Goal: Task Accomplishment & Management: Manage account settings

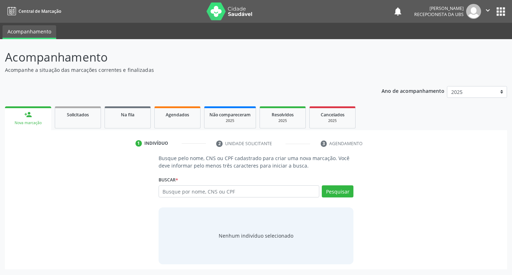
click at [230, 193] on input "text" at bounding box center [239, 191] width 161 height 12
type input "00334802490"
click at [346, 187] on button "Pesquisar" at bounding box center [338, 191] width 32 height 12
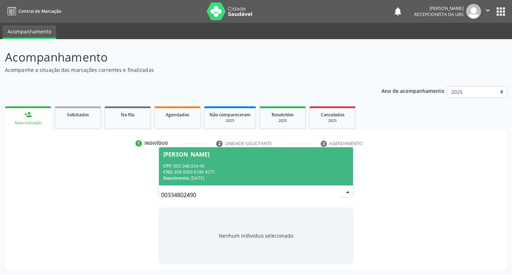
click at [198, 164] on div "CPF: 003.348.024-90" at bounding box center [256, 166] width 186 height 6
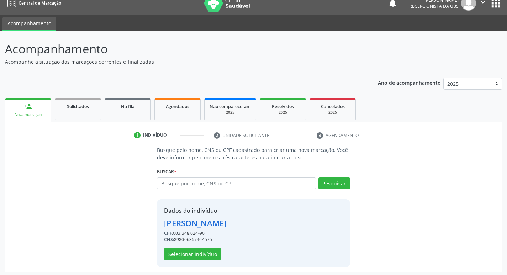
scroll to position [10, 0]
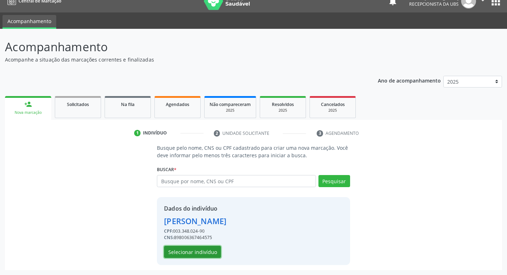
click at [201, 251] on button "Selecionar indivíduo" at bounding box center [192, 252] width 57 height 12
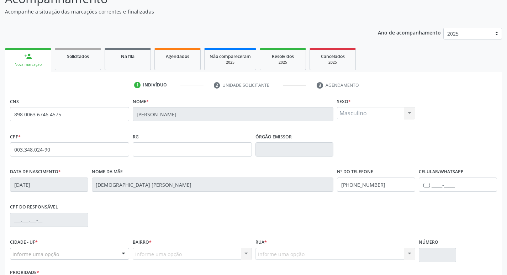
scroll to position [111, 0]
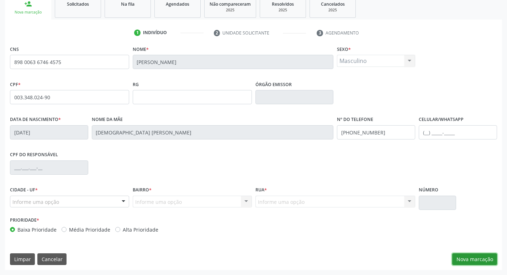
click at [459, 259] on button "Nova marcação" at bounding box center [474, 259] width 45 height 12
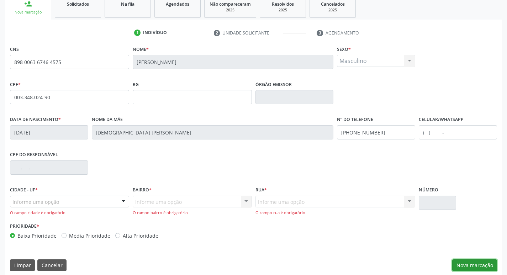
scroll to position [117, 0]
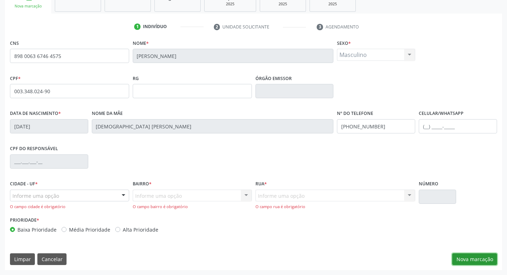
click at [460, 257] on button "Nova marcação" at bounding box center [474, 259] width 45 height 12
click at [74, 196] on div "Informe uma opção" at bounding box center [69, 195] width 119 height 12
click at [12, 196] on input "text" at bounding box center [12, 199] width 0 height 14
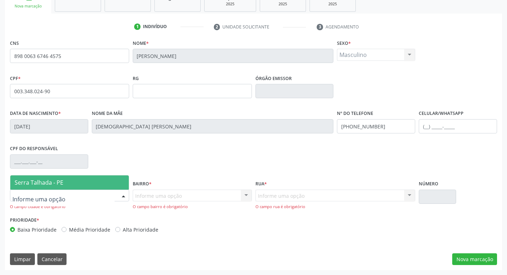
drag, startPoint x: 60, startPoint y: 180, endPoint x: 148, endPoint y: 190, distance: 89.2
click at [60, 180] on span "Serra Talhada - PE" at bounding box center [39, 182] width 49 height 8
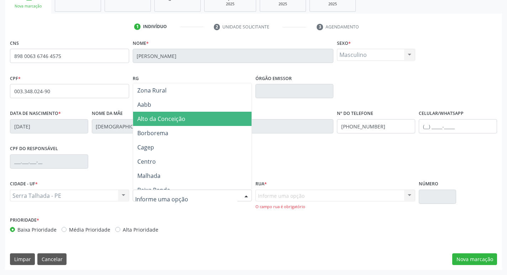
click at [169, 119] on span "Alto da Conceição" at bounding box center [161, 119] width 48 height 8
drag, startPoint x: 169, startPoint y: 119, endPoint x: 300, endPoint y: 204, distance: 156.3
click at [170, 119] on div "Nome da mãe Thais Carla de Moraes Silva Ferraz" at bounding box center [213, 120] width 242 height 25
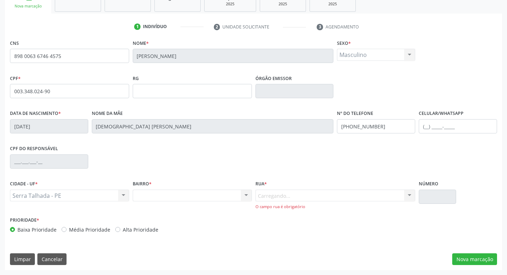
scroll to position [111, 0]
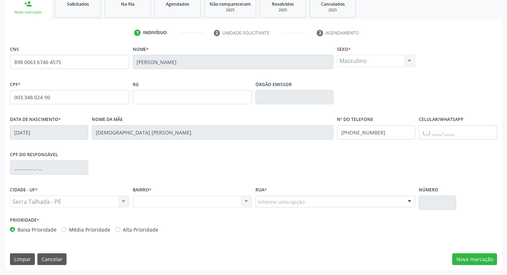
click at [315, 200] on div "Informe uma opção" at bounding box center [335, 202] width 160 height 12
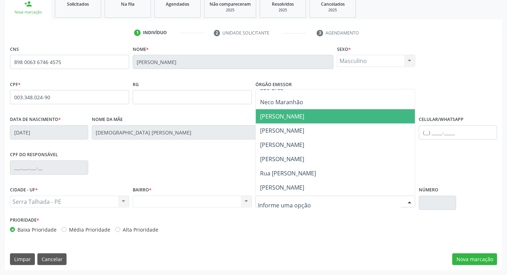
scroll to position [213, 0]
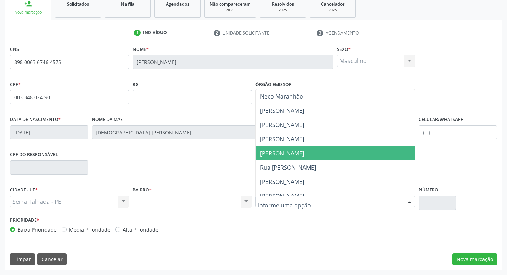
click at [299, 149] on span "Antonio de Melo Lima" at bounding box center [335, 153] width 159 height 14
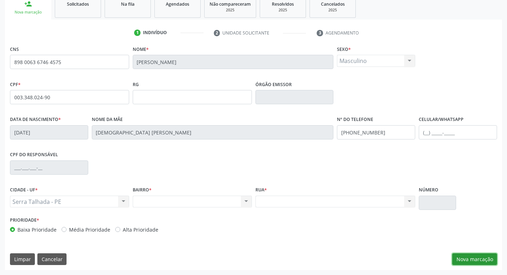
click at [477, 260] on button "Nova marcação" at bounding box center [474, 259] width 45 height 12
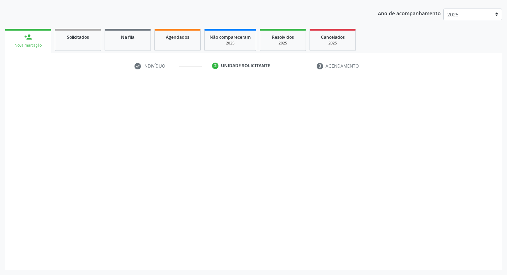
scroll to position [77, 0]
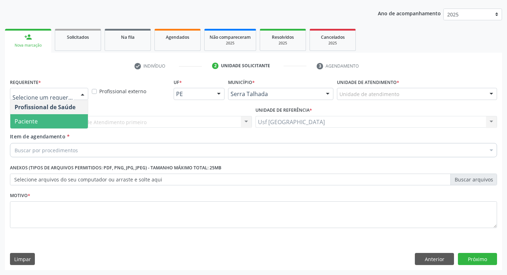
click at [55, 122] on span "Paciente" at bounding box center [48, 121] width 77 height 14
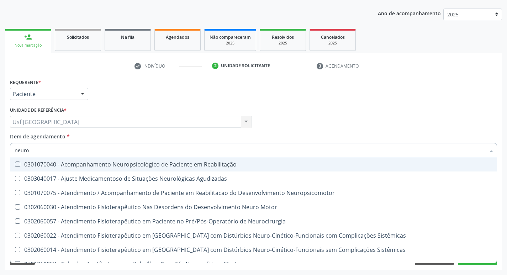
type input "neurol"
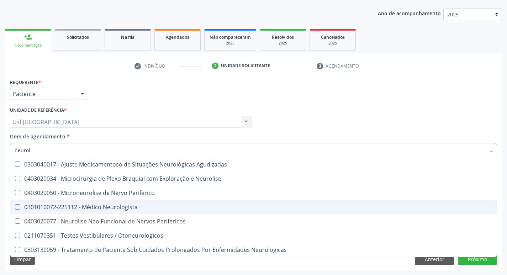
click at [105, 205] on div "0301010072-225112 - Médico Neurologista" at bounding box center [253, 207] width 477 height 6
checkbox Neurologista "true"
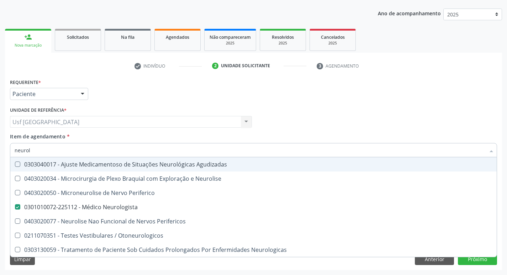
click at [312, 111] on div "Profissional Solicitante Por favor, selecione a Unidade de Atendimento primeiro…" at bounding box center [253, 119] width 490 height 28
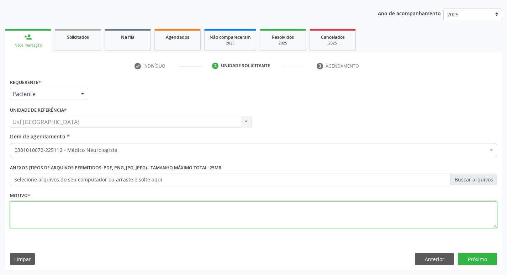
click at [71, 216] on textarea at bounding box center [253, 214] width 487 height 27
type textarea "/"
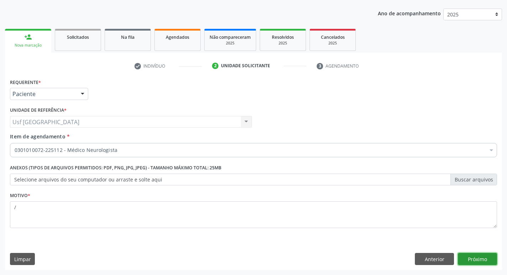
click at [473, 258] on button "Próximo" at bounding box center [476, 259] width 39 height 12
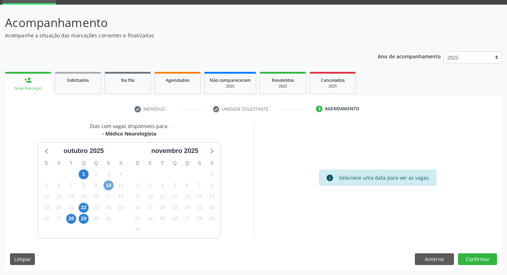
click at [112, 186] on span "10" at bounding box center [108, 185] width 10 height 10
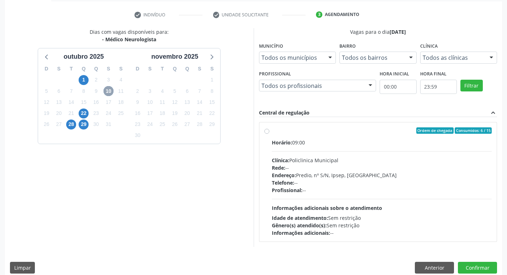
scroll to position [137, 0]
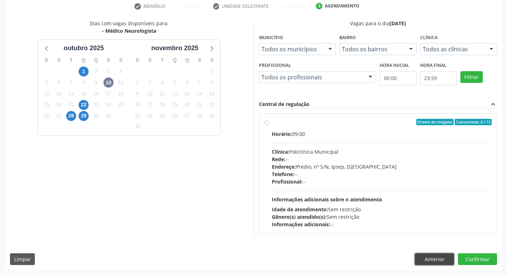
click at [445, 256] on button "Anterior" at bounding box center [433, 259] width 39 height 12
click at [0, 0] on button "Anterior" at bounding box center [0, 0] width 0 height 0
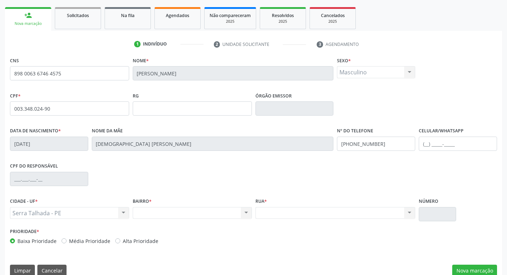
scroll to position [111, 0]
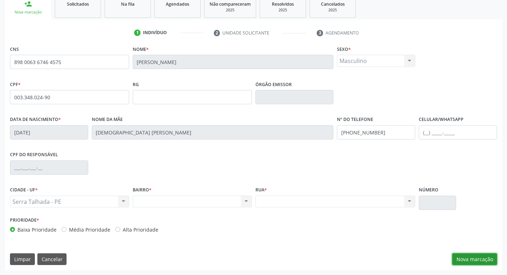
click at [487, 261] on button "Nova marcação" at bounding box center [474, 259] width 45 height 12
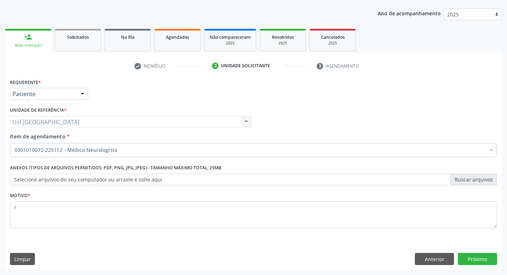
scroll to position [77, 0]
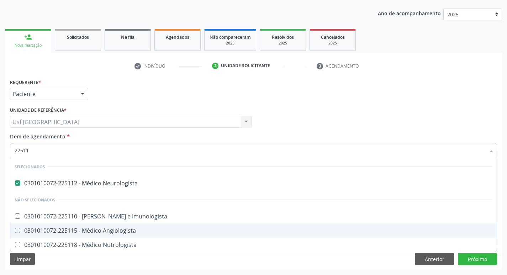
type input "225112"
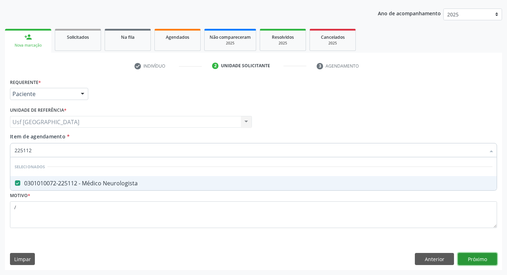
click at [492, 259] on div "Requerente * Paciente Profissional de Saúde Paciente Nenhum resultado encontrad…" at bounding box center [253, 173] width 497 height 193
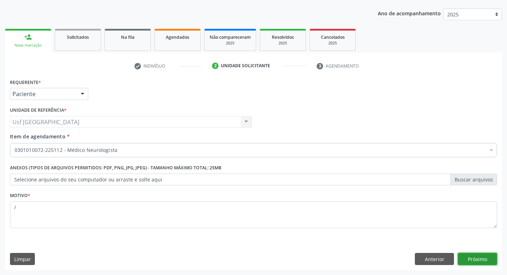
click at [470, 261] on button "Próximo" at bounding box center [476, 259] width 39 height 12
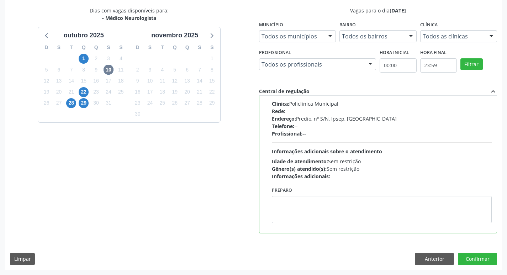
scroll to position [0, 0]
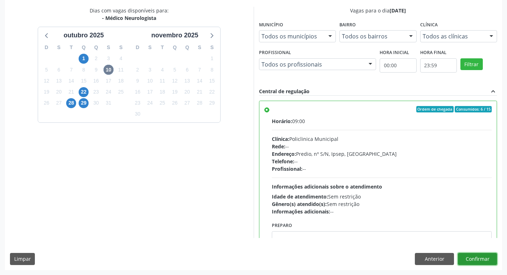
click at [470, 260] on button "Confirmar" at bounding box center [476, 259] width 39 height 12
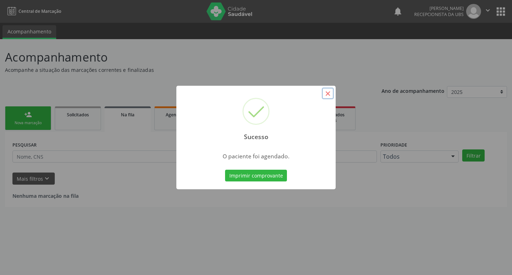
click at [330, 92] on button "×" at bounding box center [328, 93] width 12 height 12
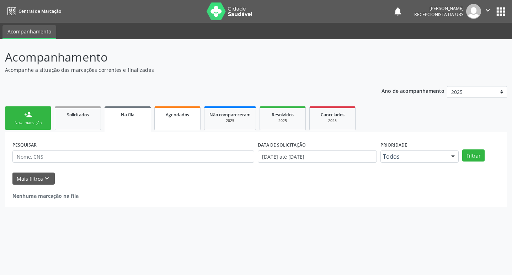
click at [180, 123] on link "Agendados" at bounding box center [177, 118] width 46 height 24
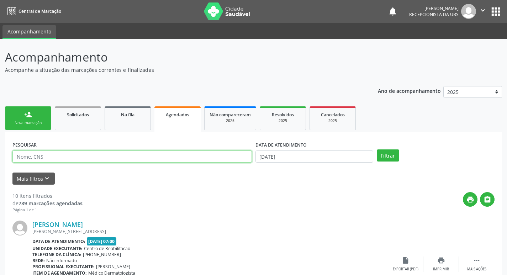
click at [212, 157] on input "text" at bounding box center [131, 156] width 239 height 12
type input "enzo gael"
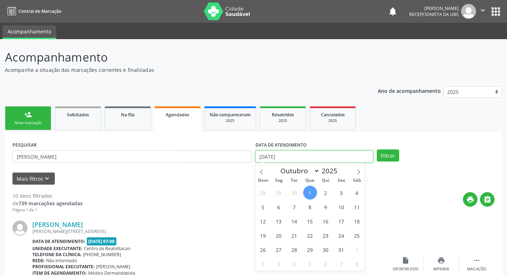
click at [312, 160] on input "[DATE]" at bounding box center [314, 156] width 118 height 12
click at [342, 206] on span "10" at bounding box center [341, 207] width 14 height 14
type input "[DATE]"
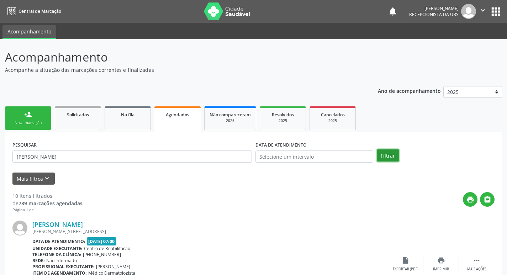
click at [383, 154] on button "Filtrar" at bounding box center [387, 155] width 22 height 12
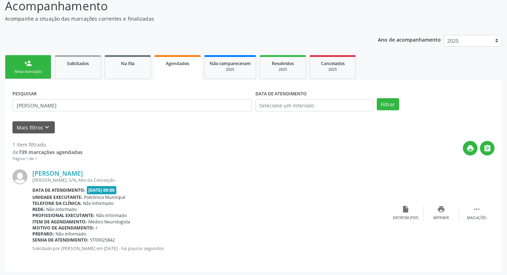
scroll to position [53, 0]
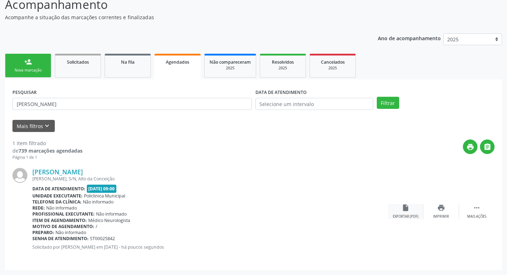
click at [410, 214] on div "insert_drive_file Exportar (PDF)" at bounding box center [405, 211] width 36 height 15
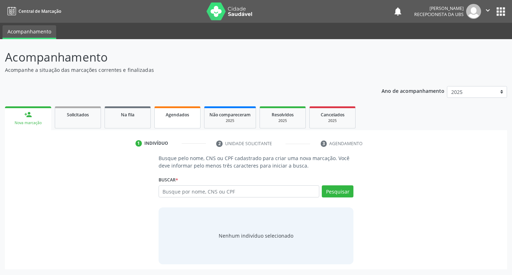
click at [167, 118] on div "Agendados" at bounding box center [178, 114] width 36 height 7
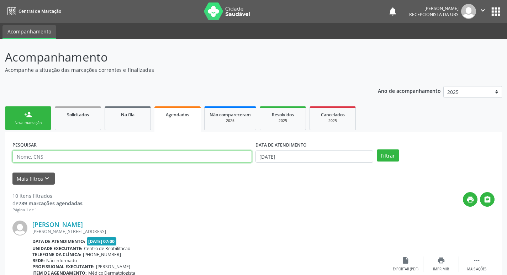
click at [107, 156] on input "text" at bounding box center [131, 156] width 239 height 12
type input "terezinha"
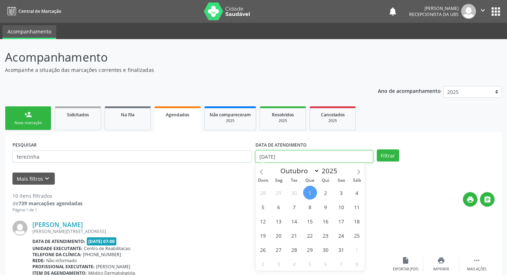
click at [316, 157] on input "[DATE]" at bounding box center [314, 156] width 118 height 12
click at [294, 191] on span "30" at bounding box center [294, 193] width 14 height 14
type input "[DATE]"
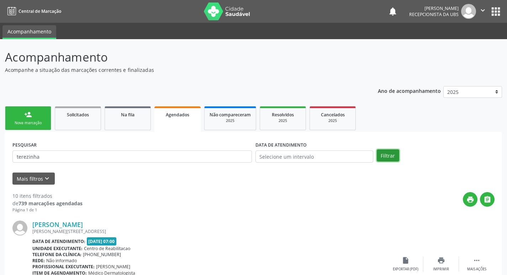
click at [385, 154] on button "Filtrar" at bounding box center [387, 155] width 22 height 12
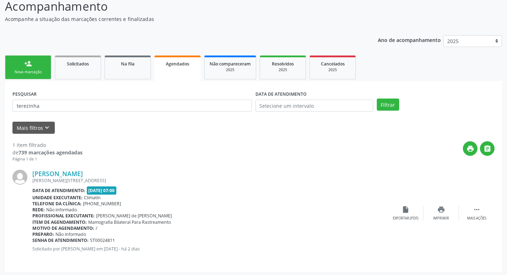
scroll to position [53, 0]
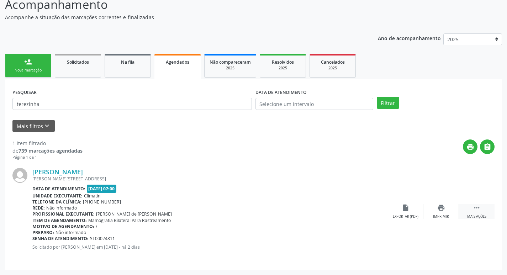
click at [480, 211] on div " Mais ações" at bounding box center [477, 211] width 36 height 15
click at [439, 210] on icon "edit" at bounding box center [441, 208] width 8 height 8
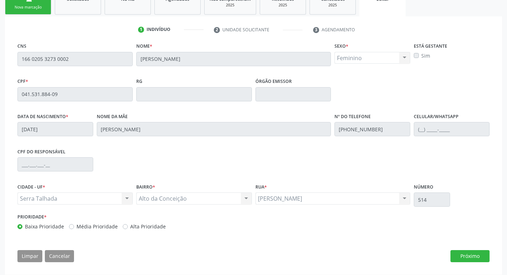
scroll to position [120, 0]
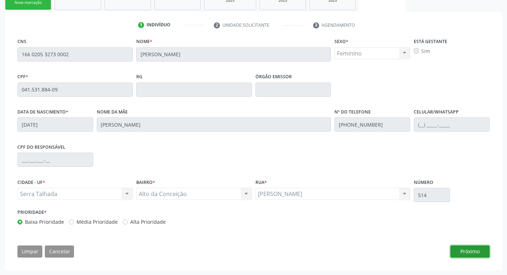
click at [464, 251] on button "Próximo" at bounding box center [469, 251] width 39 height 12
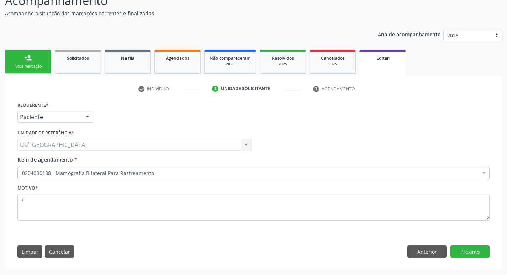
scroll to position [57, 0]
click at [464, 251] on button "Próximo" at bounding box center [469, 251] width 39 height 12
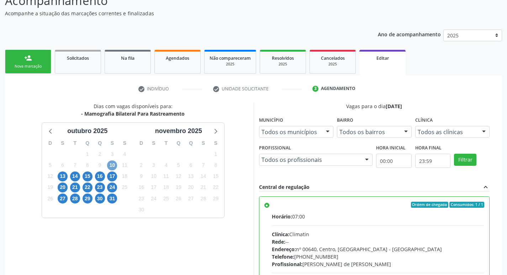
click at [112, 166] on span "10" at bounding box center [112, 165] width 10 height 10
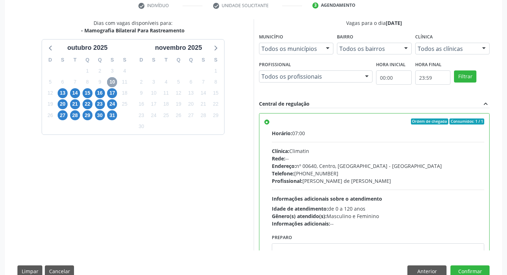
scroll to position [159, 0]
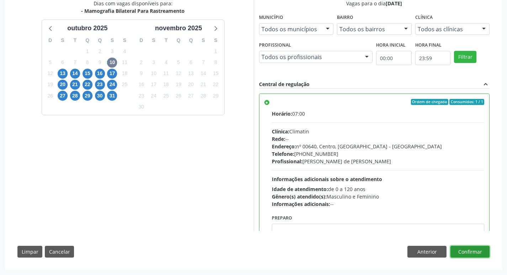
click at [466, 253] on button "Confirmar" at bounding box center [469, 252] width 39 height 12
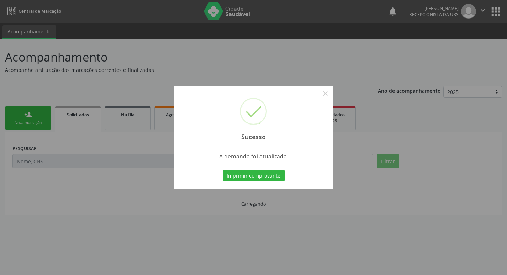
scroll to position [0, 0]
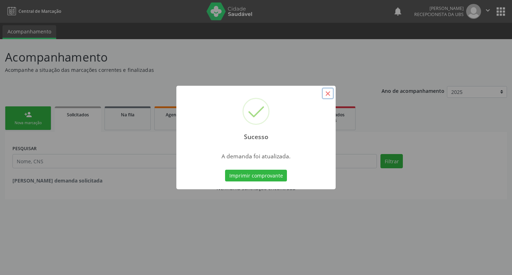
click at [327, 92] on button "×" at bounding box center [328, 93] width 12 height 12
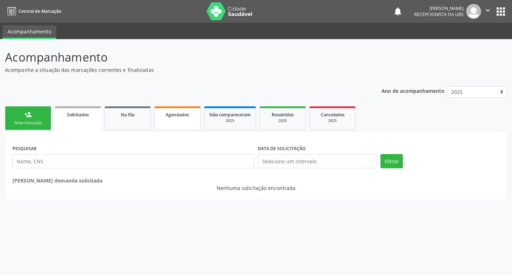
click at [183, 122] on link "Agendados" at bounding box center [177, 118] width 46 height 24
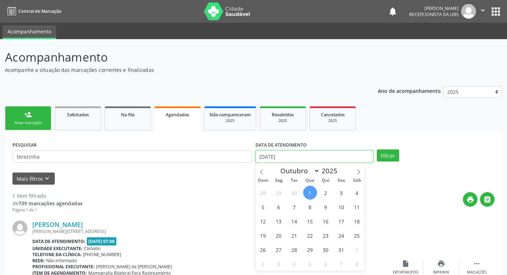
click at [294, 156] on input "[DATE]" at bounding box center [314, 156] width 118 height 12
click at [341, 208] on span "10" at bounding box center [341, 207] width 14 height 14
type input "[DATE]"
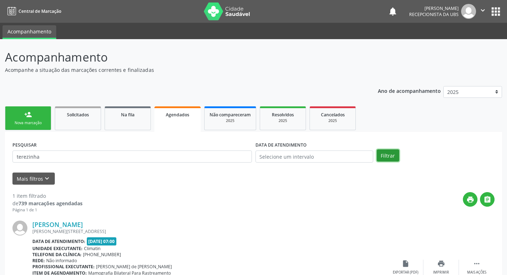
click at [388, 153] on button "Filtrar" at bounding box center [387, 155] width 22 height 12
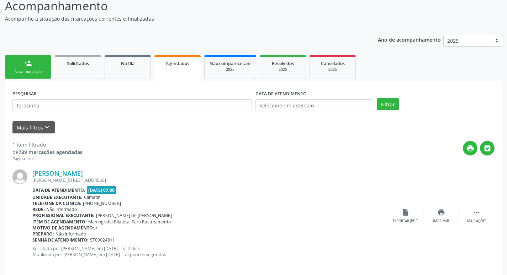
scroll to position [59, 0]
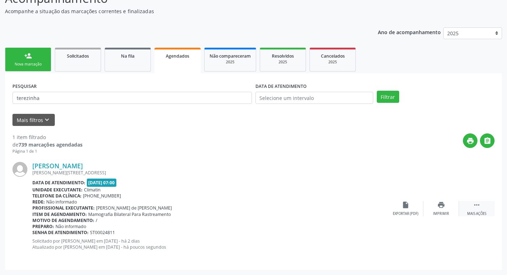
click at [475, 202] on icon "" at bounding box center [476, 205] width 8 height 8
click at [441, 208] on icon "edit" at bounding box center [441, 205] width 8 height 8
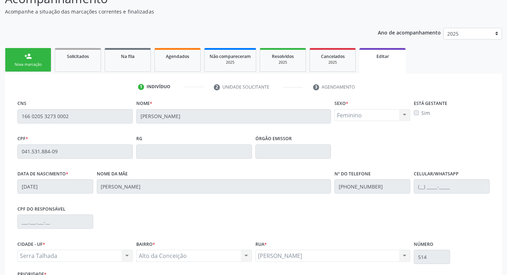
scroll to position [120, 0]
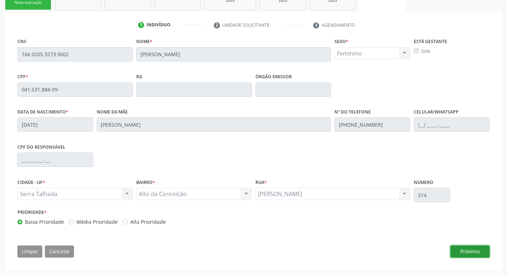
click at [477, 250] on button "Próximo" at bounding box center [469, 251] width 39 height 12
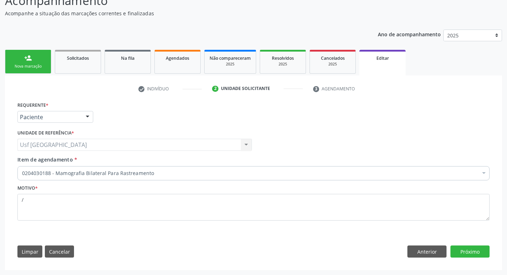
scroll to position [57, 0]
click at [472, 252] on button "Próximo" at bounding box center [469, 251] width 39 height 12
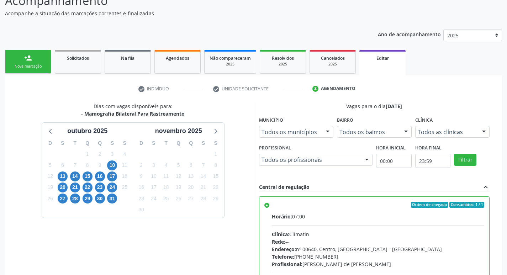
click at [272, 203] on label "Ordem de chegada Consumidos: 1 / 1 Horário: 07:00 Clínica: Climatin Rede: -- En…" at bounding box center [378, 256] width 213 height 109
click at [265, 203] on input "Ordem de chegada Consumidos: 1 / 1 Horário: 07:00 Clínica: Climatin Rede: -- En…" at bounding box center [266, 205] width 5 height 6
click at [114, 164] on span "10" at bounding box center [112, 165] width 10 height 10
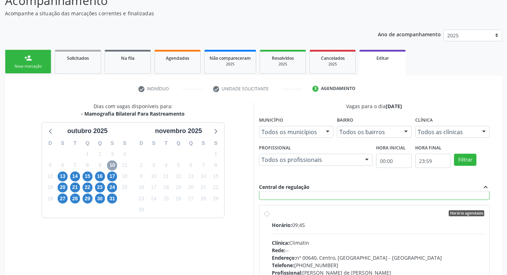
scroll to position [178, 0]
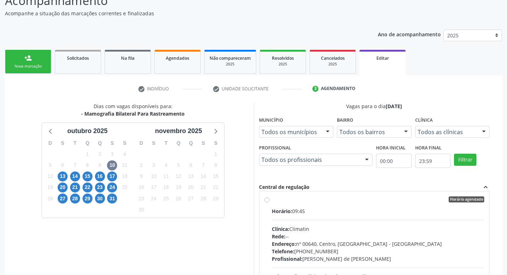
click at [272, 199] on label "Horário agendado Horário: 09:45 Clínica: Climatin Rede: -- Endereço: nº 00640, …" at bounding box center [378, 250] width 213 height 109
click at [266, 199] on input "Horário agendado Horário: 09:45 Clínica: Climatin Rede: -- Endereço: nº 00640, …" at bounding box center [266, 199] width 5 height 6
radio input "false"
radio input "true"
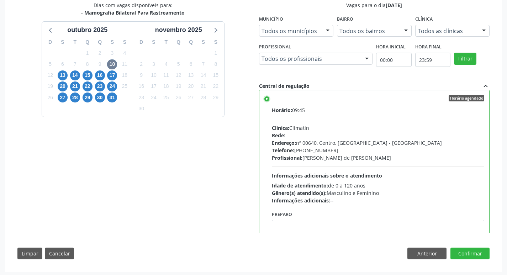
scroll to position [159, 0]
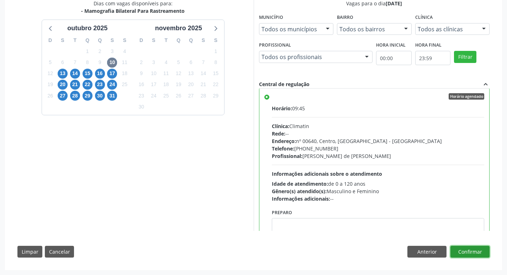
click at [472, 251] on button "Confirmar" at bounding box center [469, 252] width 39 height 12
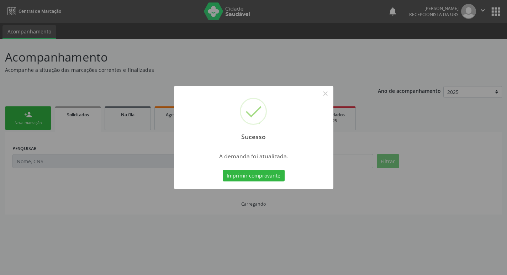
scroll to position [0, 0]
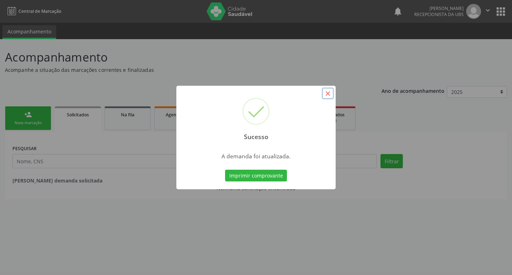
click at [328, 95] on button "×" at bounding box center [328, 93] width 12 height 12
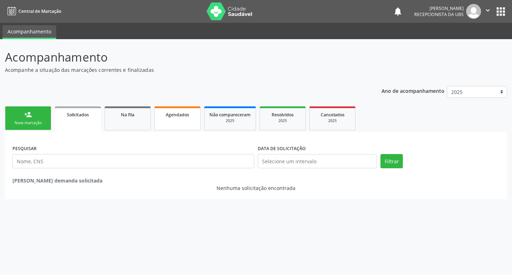
click at [170, 123] on link "Agendados" at bounding box center [177, 118] width 46 height 24
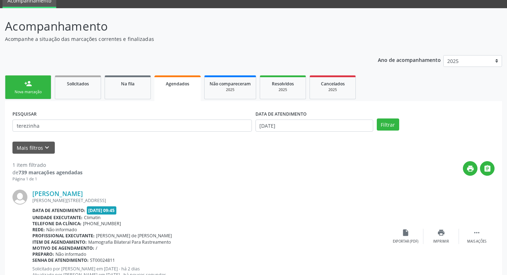
scroll to position [59, 0]
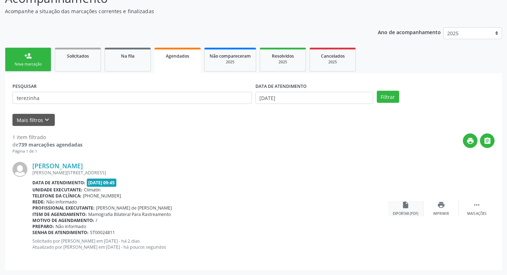
click at [405, 208] on icon "insert_drive_file" at bounding box center [405, 205] width 8 height 8
